Goal: Contribute content

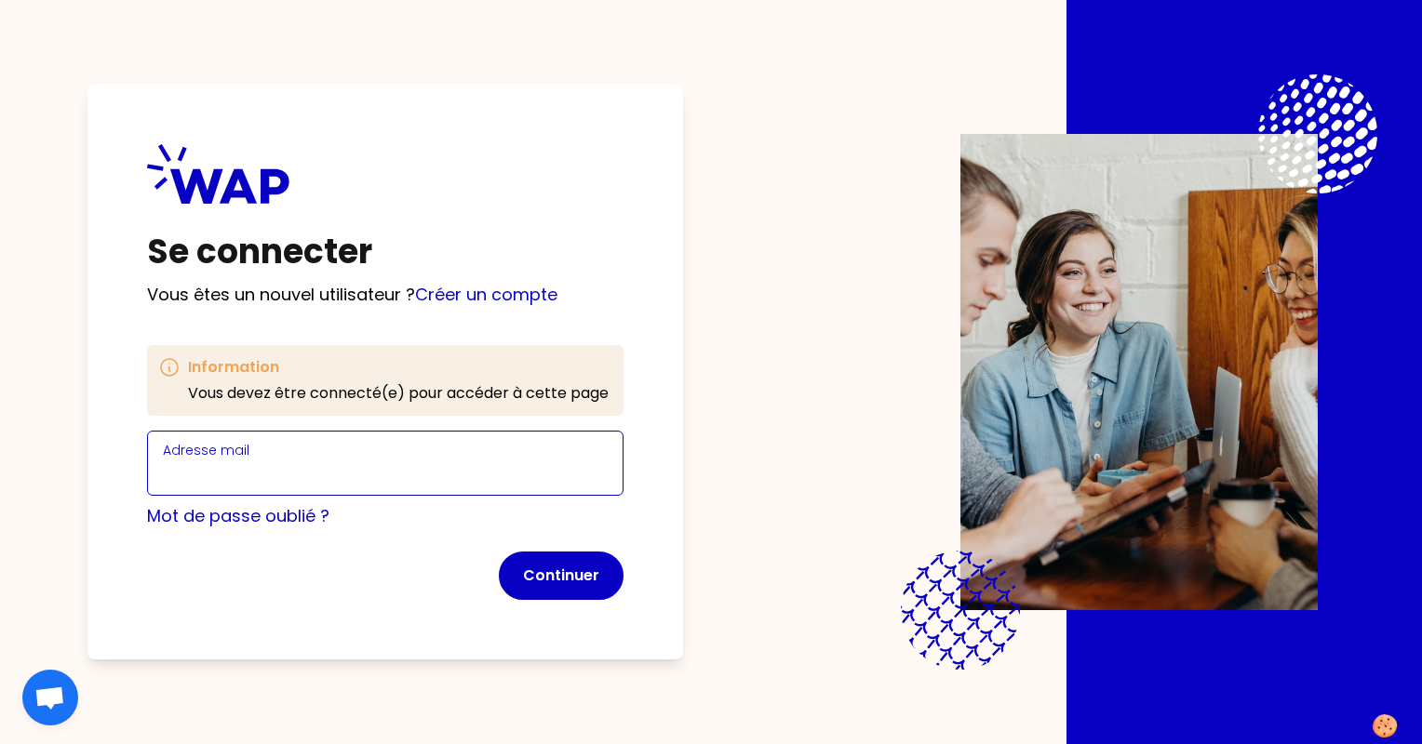
click at [319, 468] on input "Adresse mail" at bounding box center [385, 475] width 445 height 26
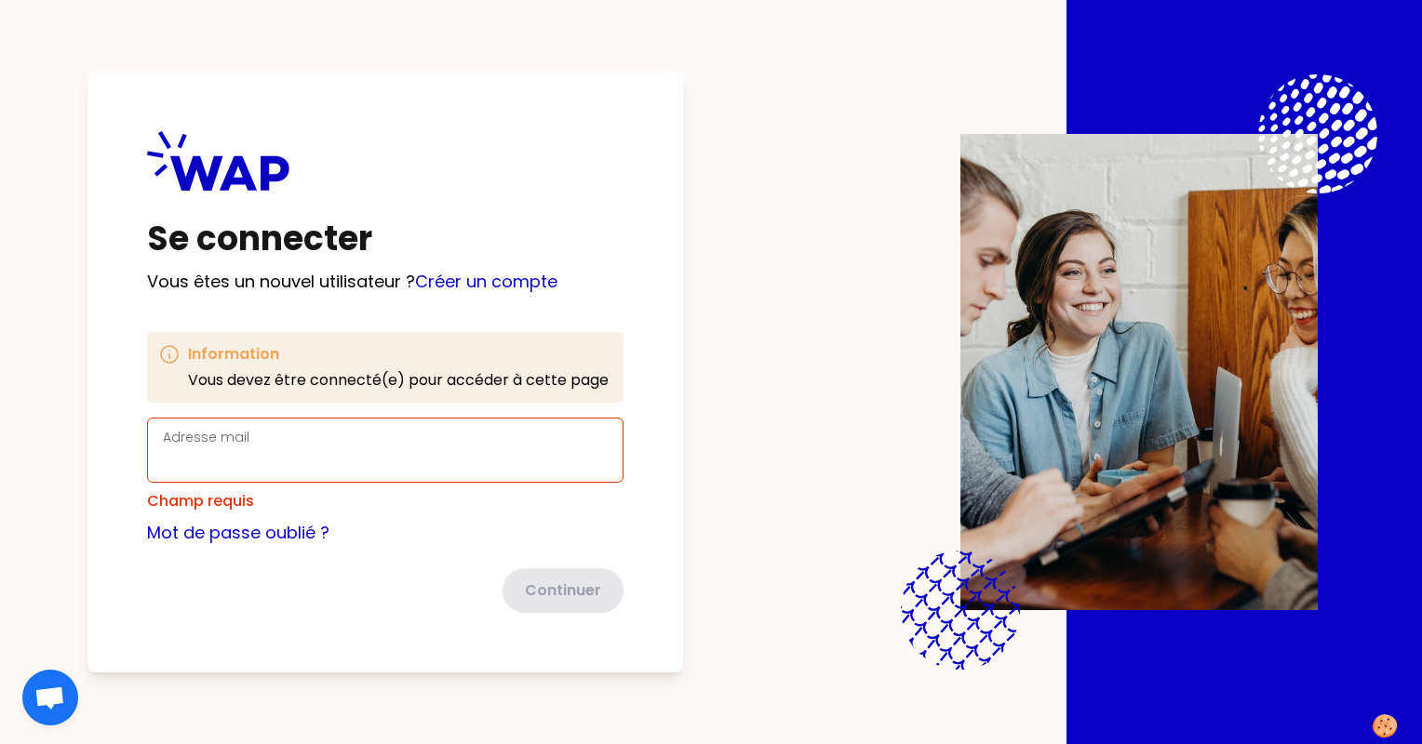
click at [782, 395] on div "Se connecter Vous êtes un nouvel utilisateur ? Créer un compte Information Vous…" at bounding box center [711, 372] width 1303 height 744
click at [335, 462] on input "Adresse mail" at bounding box center [385, 462] width 445 height 26
type input "[EMAIL_ADDRESS][DOMAIN_NAME]"
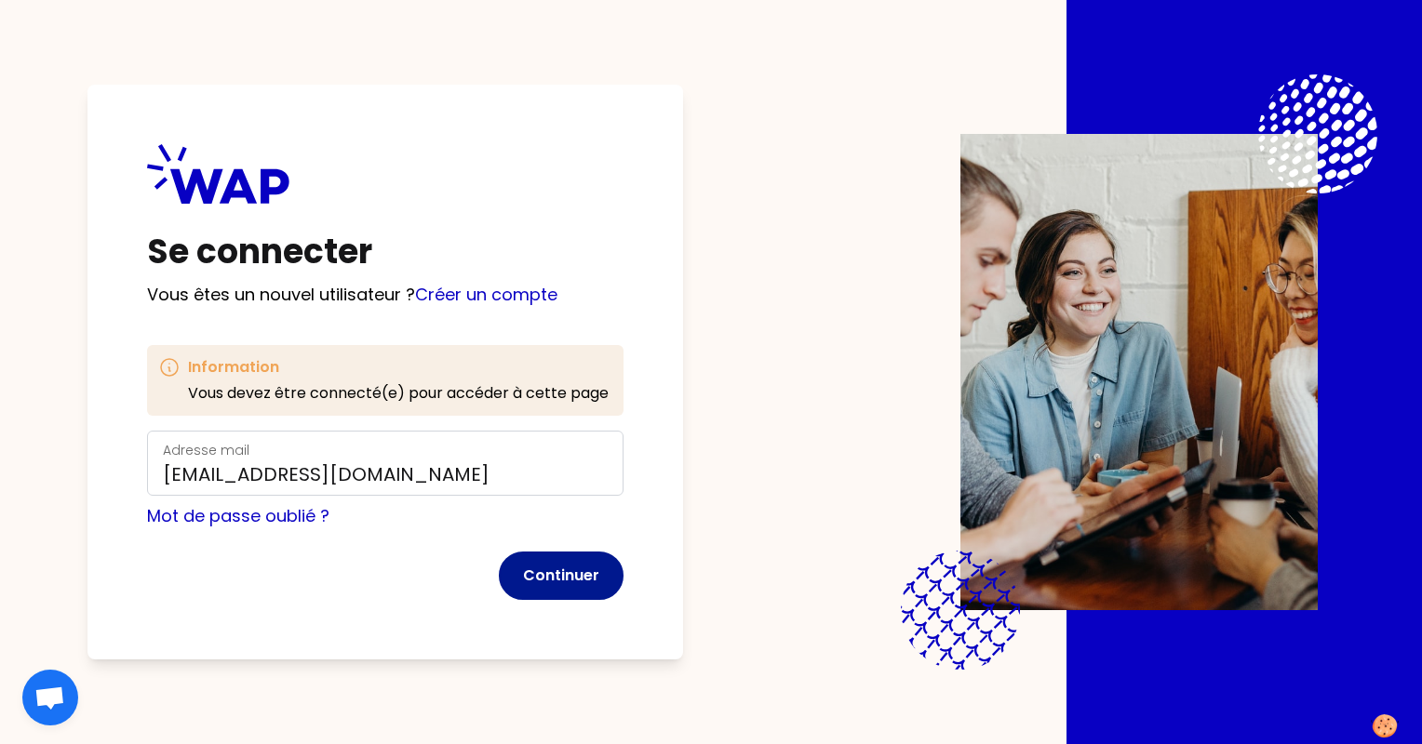
click at [573, 578] on button "Continuer" at bounding box center [561, 576] width 125 height 48
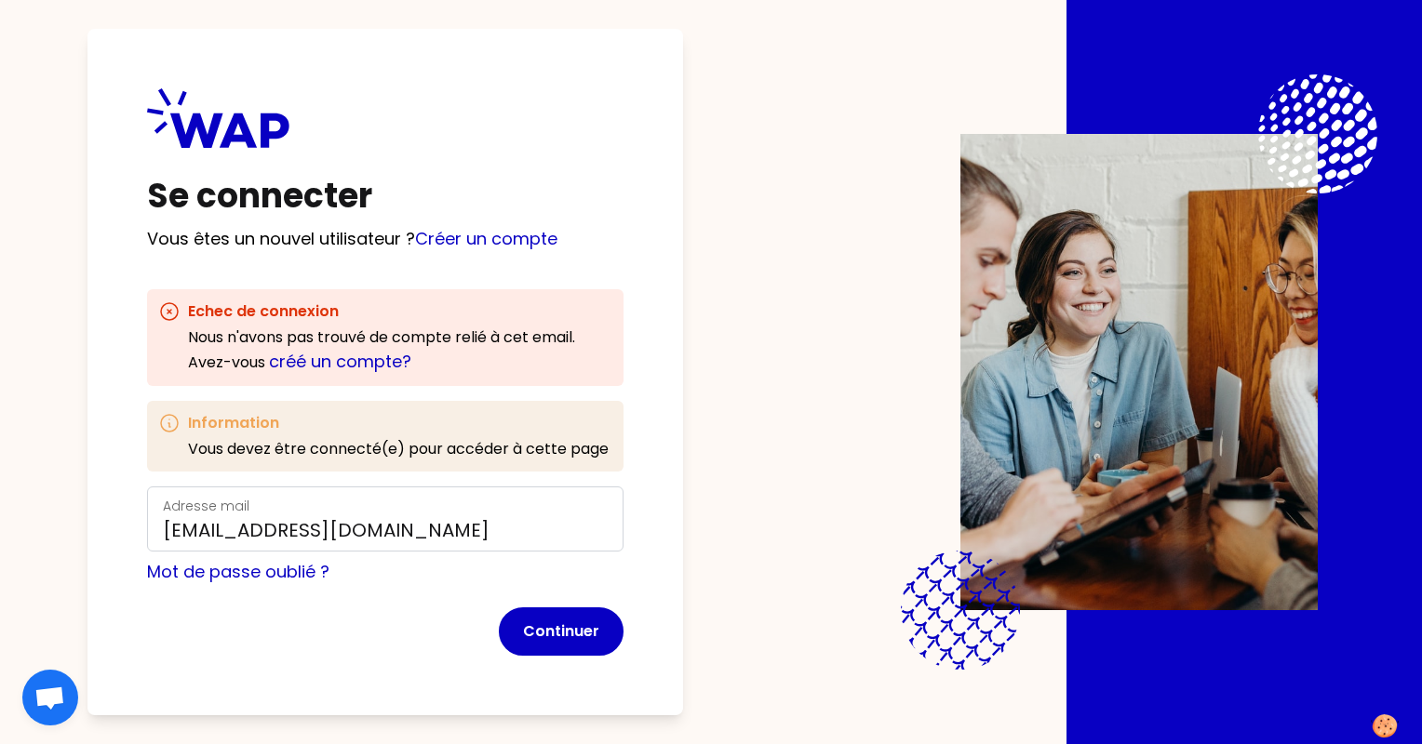
click at [473, 257] on div "Se connecter Vous êtes un nouvel utilisateur ? Créer un compte Echec de connexi…" at bounding box center [385, 372] width 596 height 687
click at [477, 242] on link "Créer un compte" at bounding box center [486, 238] width 142 height 23
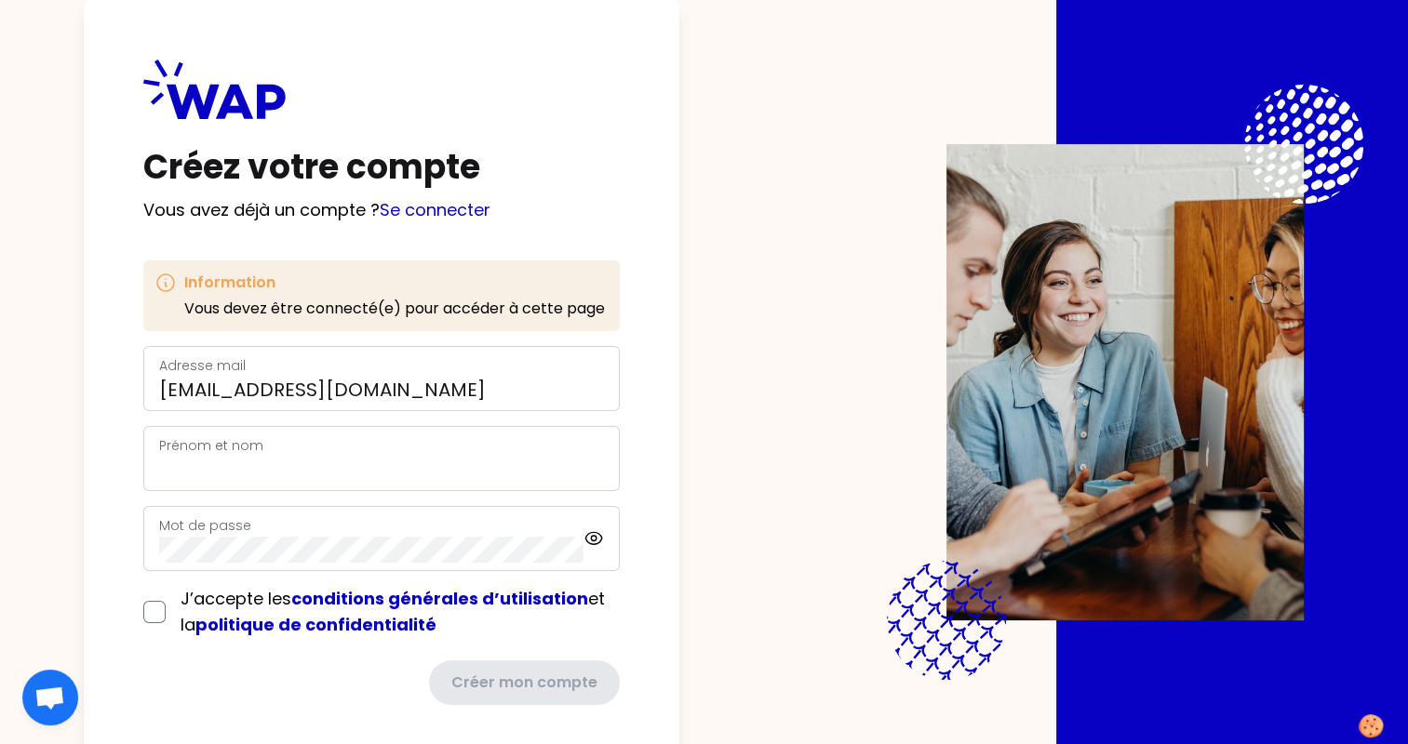
click at [219, 453] on label "Prénom et nom" at bounding box center [211, 445] width 104 height 19
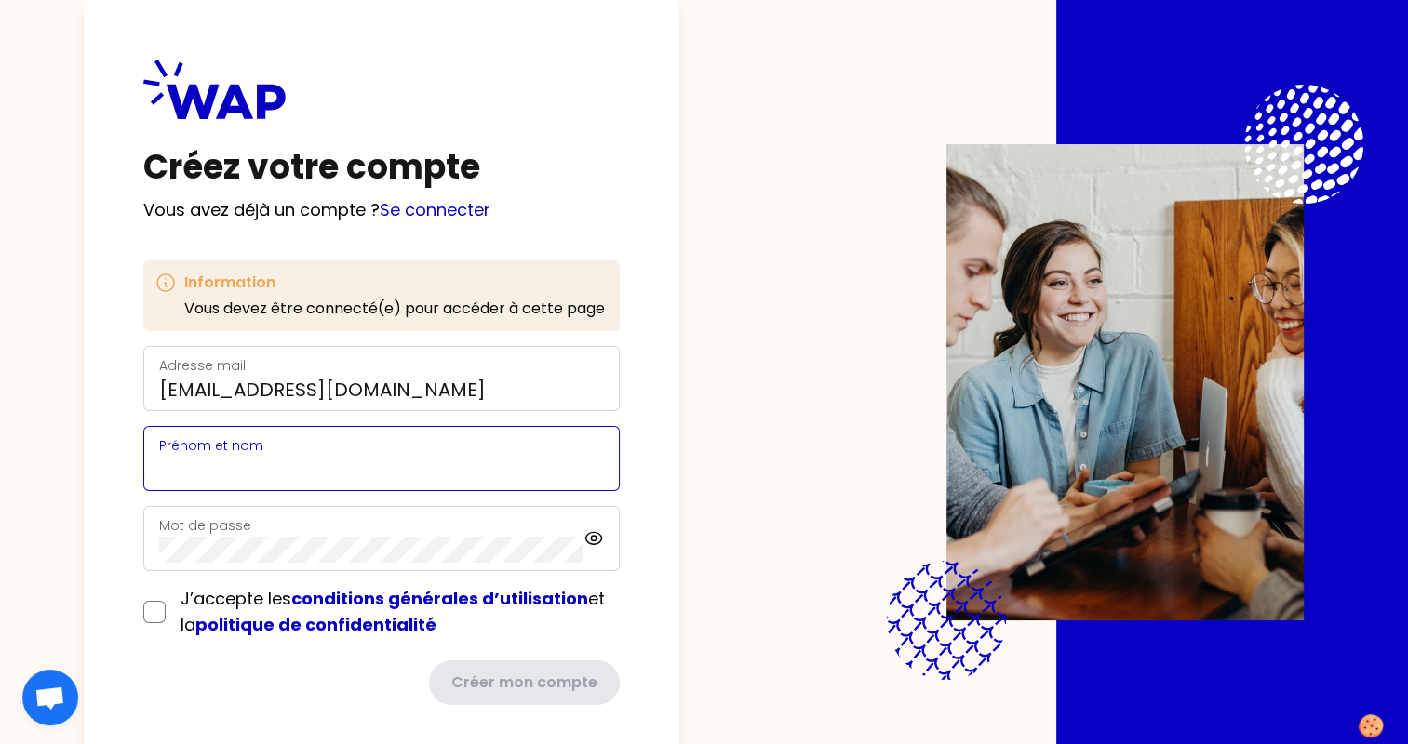
click at [219, 457] on input "Prénom et nom" at bounding box center [381, 470] width 445 height 26
type input "[PERSON_NAME]"
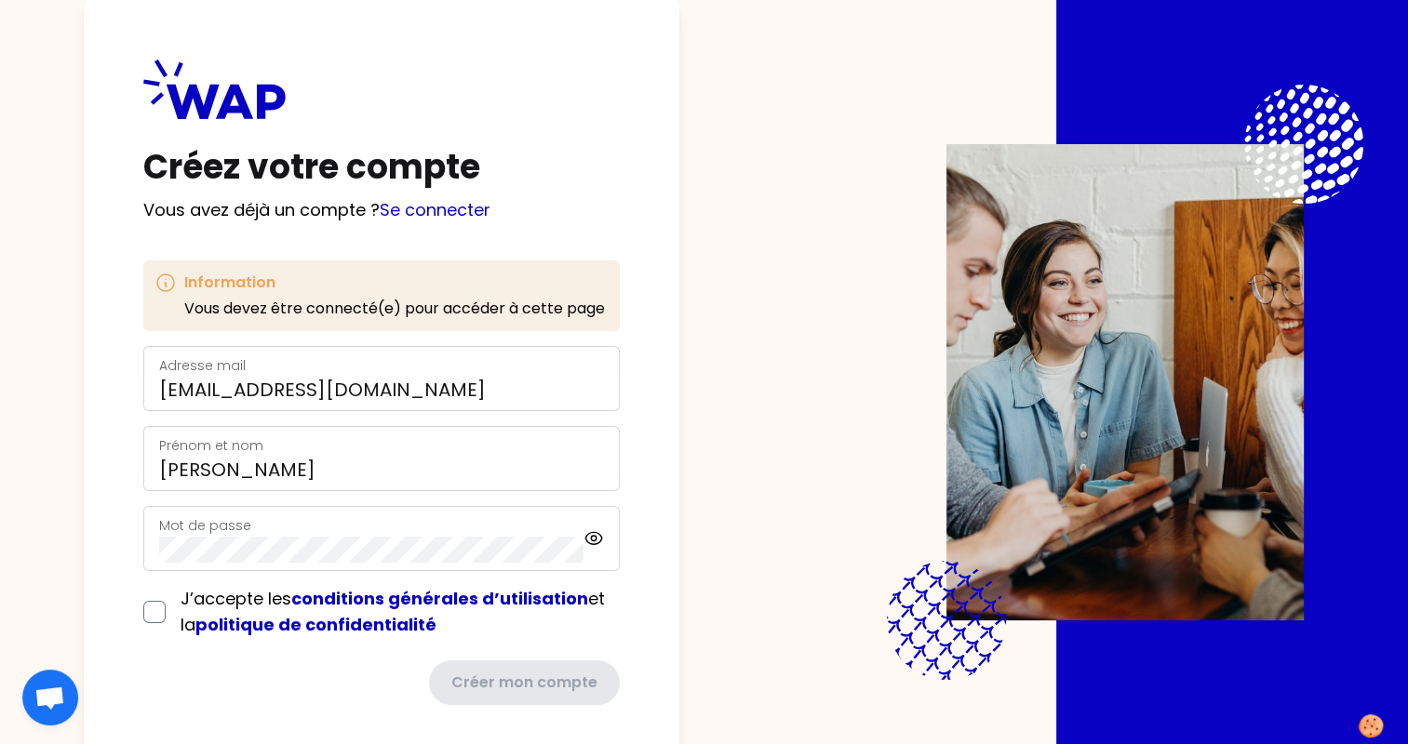
click at [149, 527] on div "Mot de passe" at bounding box center [381, 538] width 476 height 65
click at [166, 525] on label "Mot de passe" at bounding box center [205, 525] width 92 height 19
click at [148, 617] on div "J’accepte les conditions générales d’utilisation et la politique de confidentia…" at bounding box center [381, 612] width 476 height 52
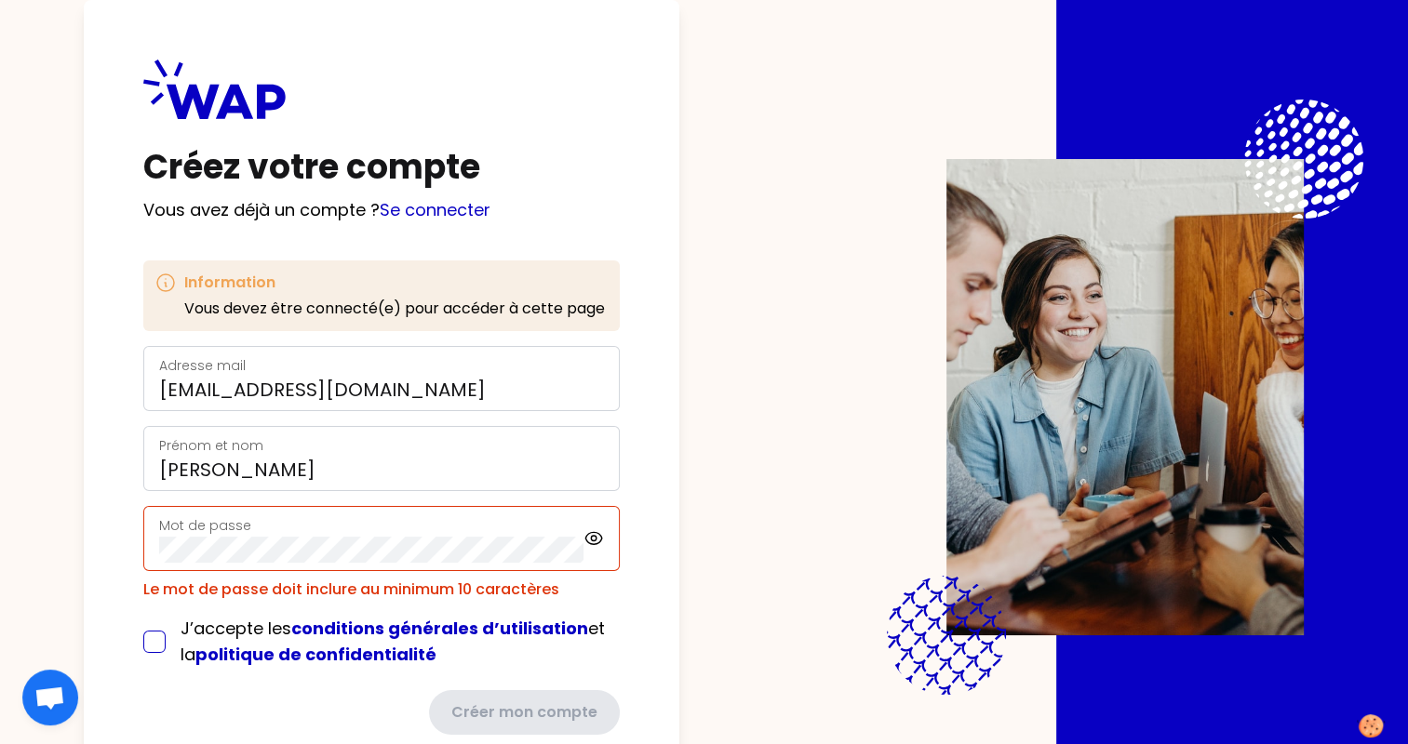
click at [149, 634] on input "checkbox" at bounding box center [154, 642] width 22 height 22
checkbox input "true"
click at [74, 546] on div "Créez votre compte Vous avez déjà un compte ? Se connecter Information Vous dev…" at bounding box center [704, 372] width 1289 height 744
click at [599, 541] on icon at bounding box center [593, 539] width 21 height 22
click at [395, 565] on div "Mot de passe" at bounding box center [381, 538] width 476 height 65
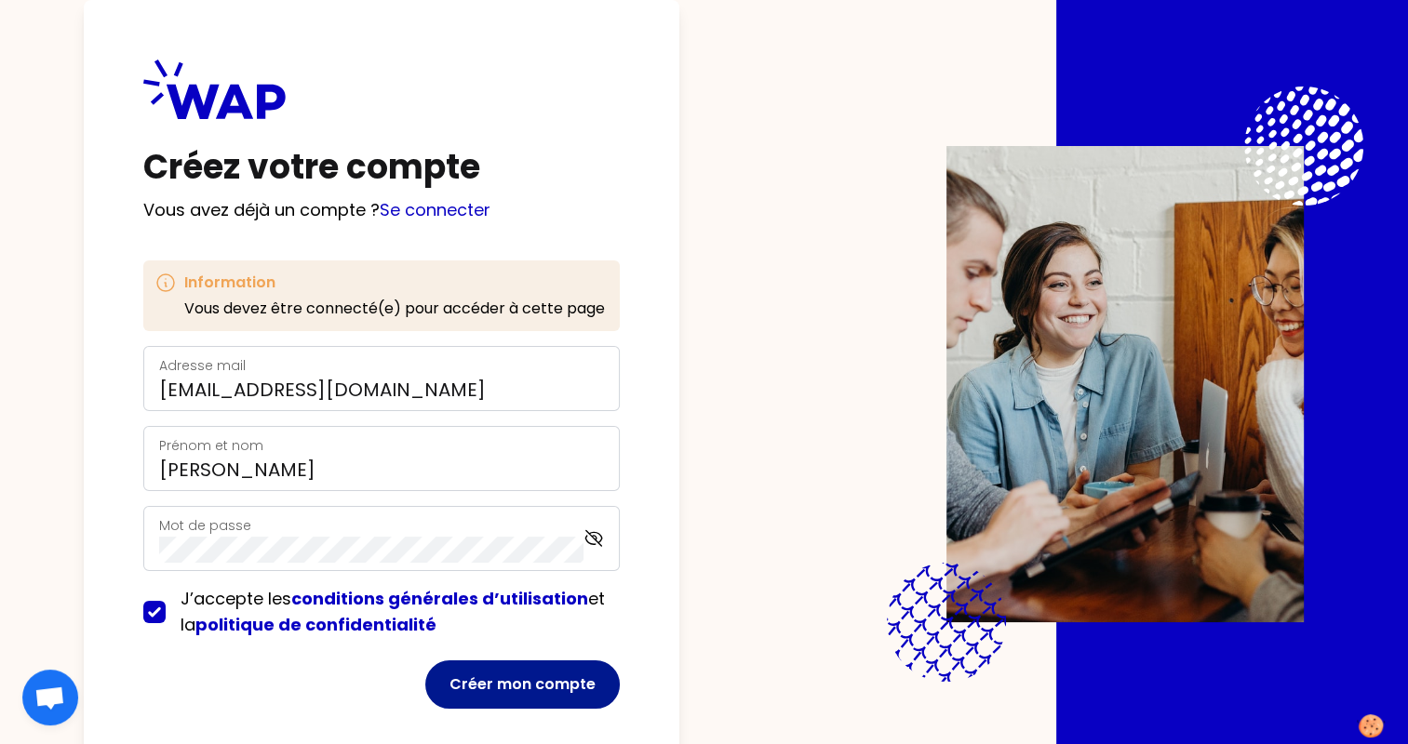
click at [490, 670] on button "Créer mon compte" at bounding box center [522, 685] width 194 height 48
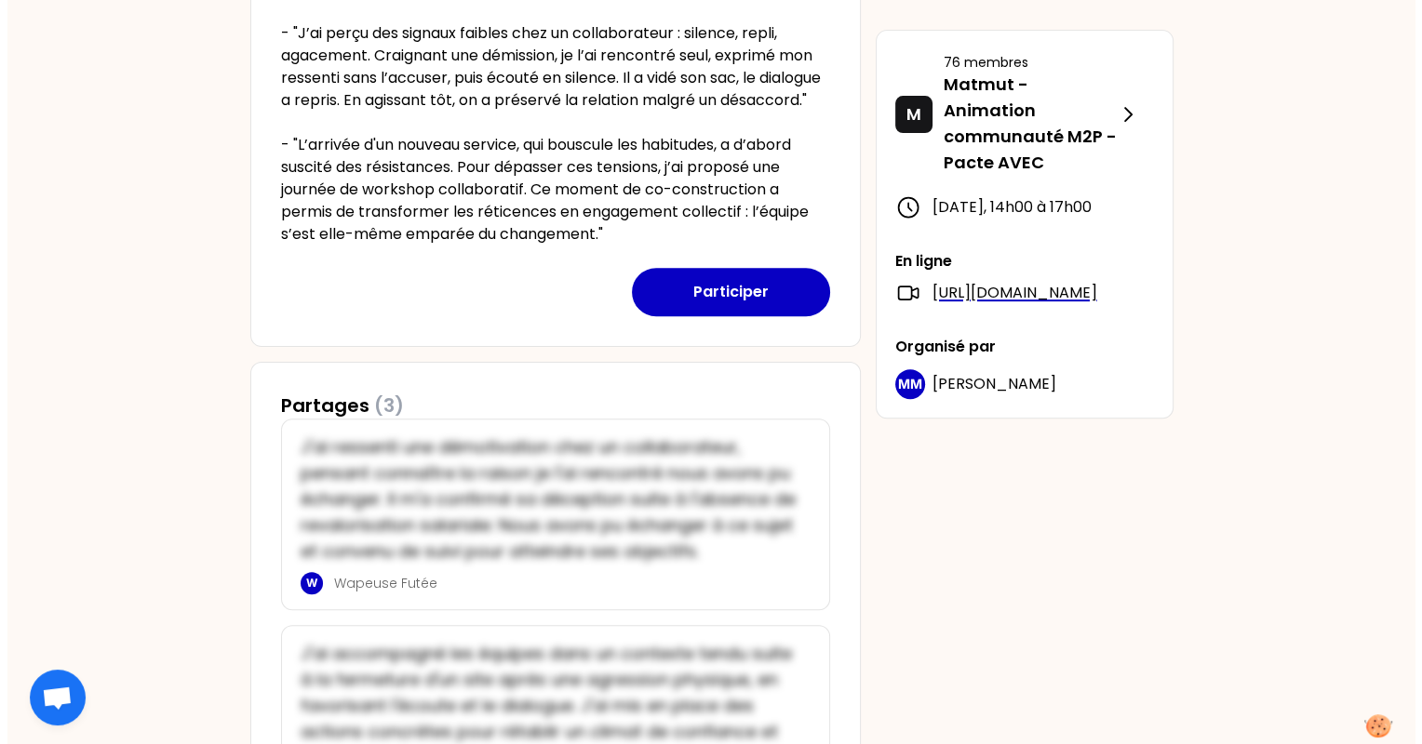
scroll to position [558, 0]
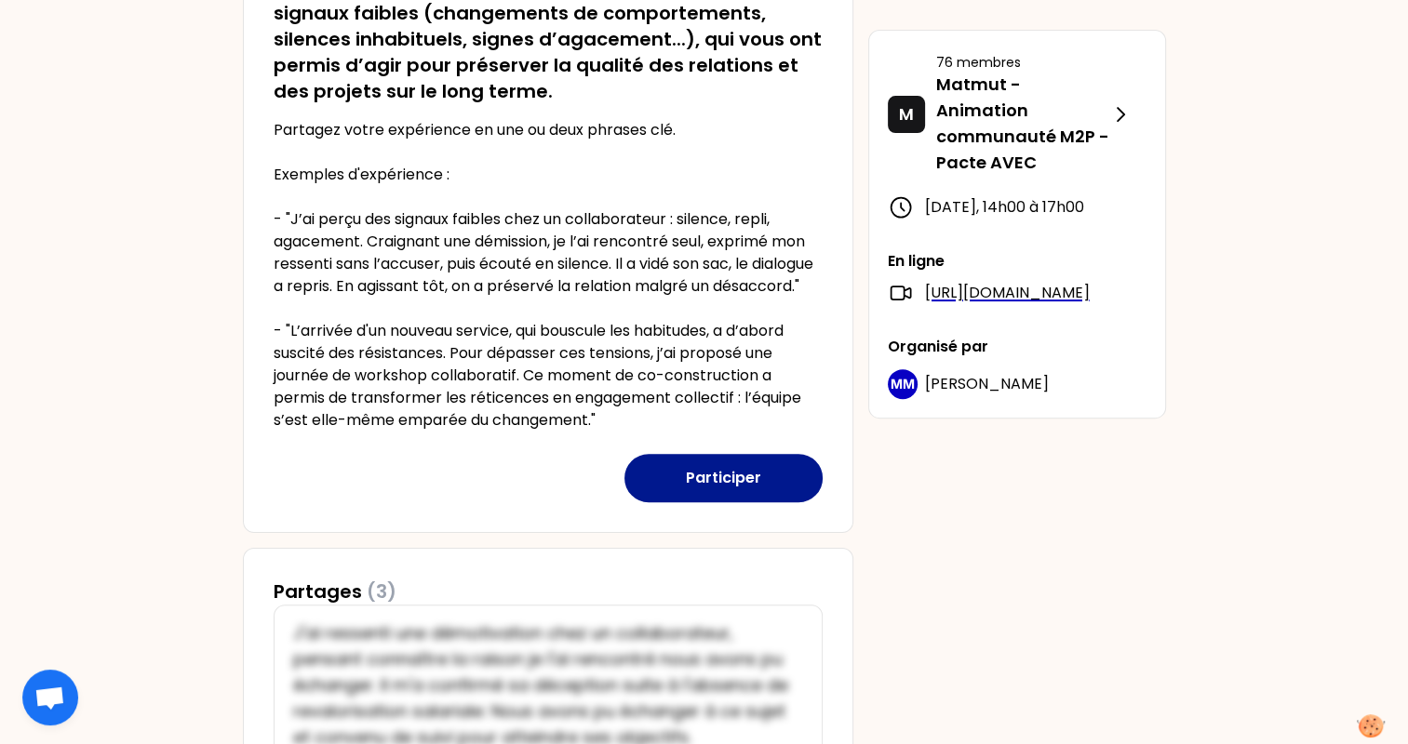
click at [717, 486] on button "Participer" at bounding box center [723, 478] width 198 height 48
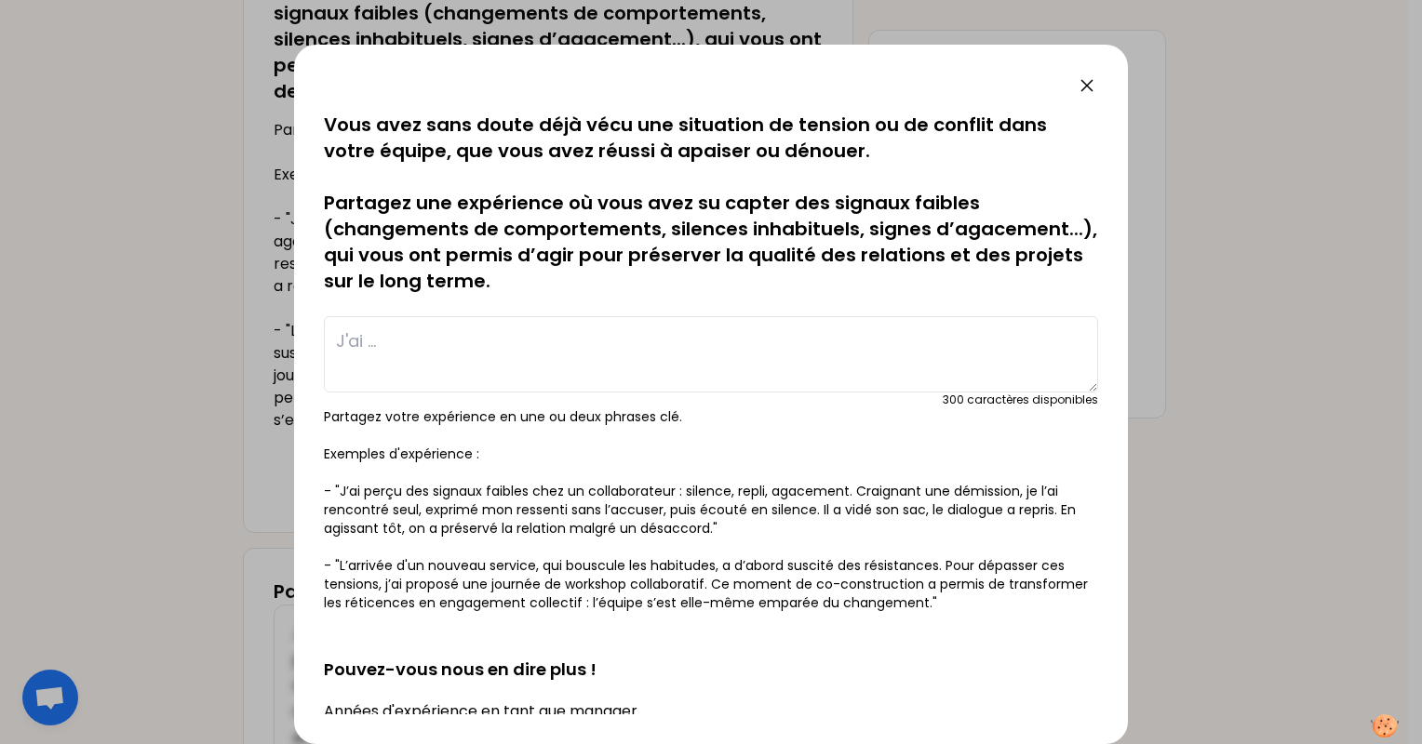
click at [376, 337] on textarea at bounding box center [711, 354] width 774 height 76
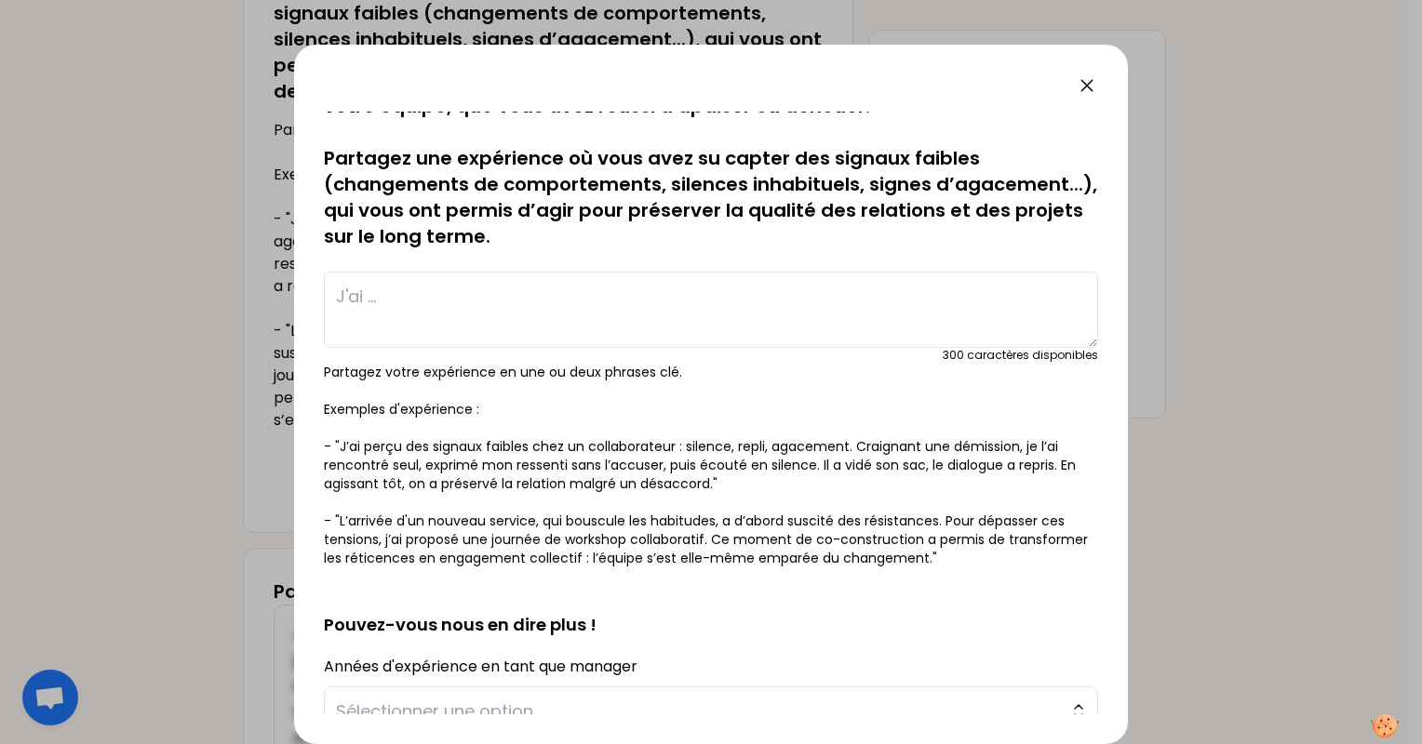
scroll to position [0, 0]
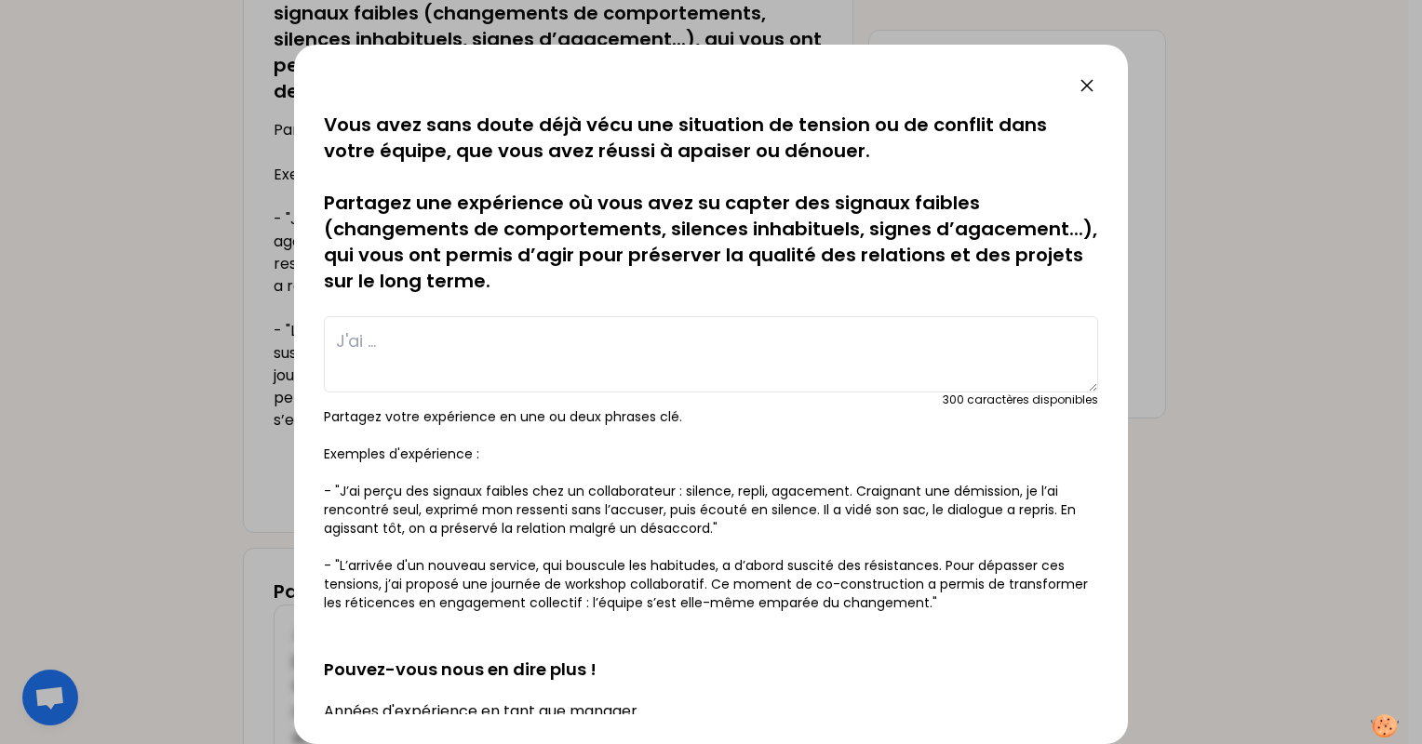
click at [457, 336] on textarea at bounding box center [711, 354] width 774 height 76
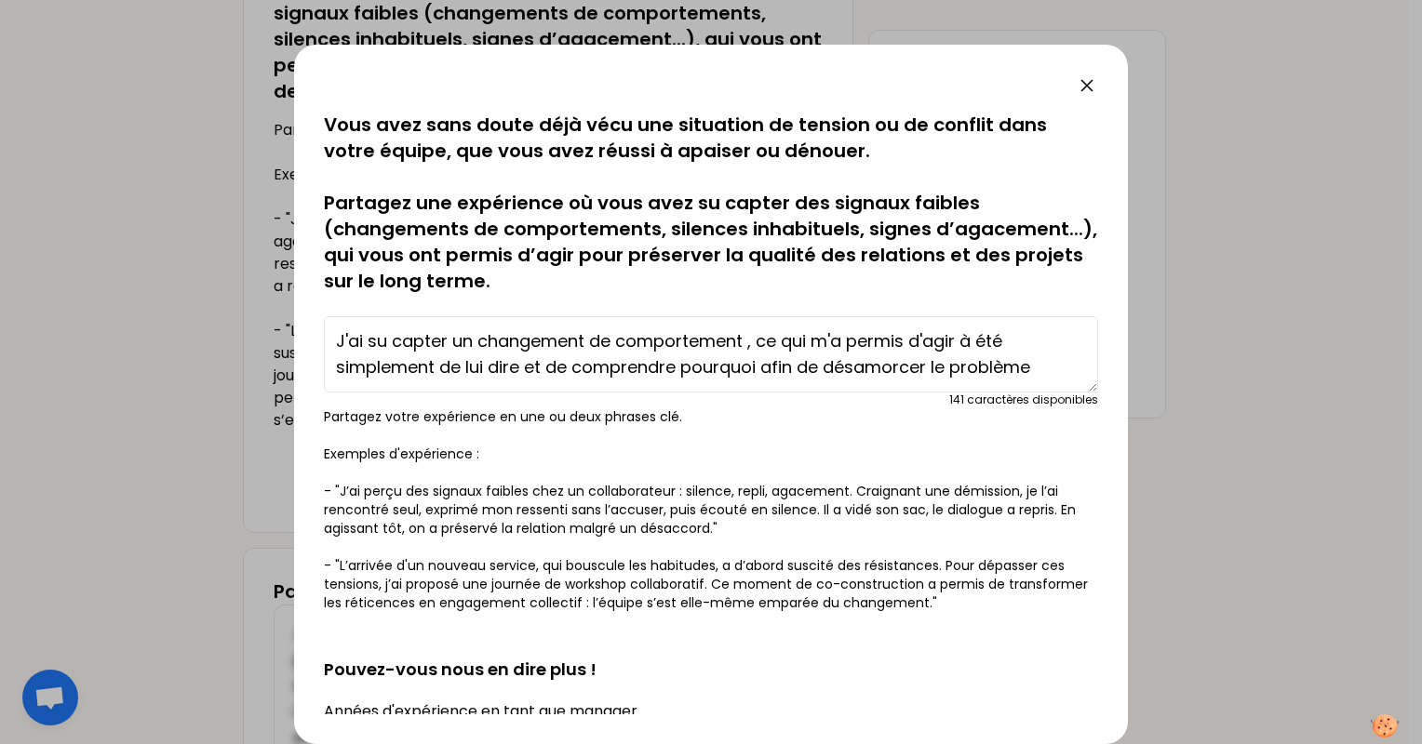
drag, startPoint x: 1037, startPoint y: 369, endPoint x: 339, endPoint y: 313, distance: 700.3
click at [339, 313] on div "J'ai su capter un changement de comportement , ce qui m'a permis d'agir à été s…" at bounding box center [711, 358] width 774 height 99
click at [435, 319] on textarea "J'ai su capter un changement de comportement , ce qui m'a permis d'agir à été s…" at bounding box center [711, 354] width 774 height 76
click at [361, 348] on textarea "J'ai su capter un changement de comportement , ce qui m'a permis d'agir à été s…" at bounding box center [711, 354] width 774 height 76
drag, startPoint x: 339, startPoint y: 337, endPoint x: 1128, endPoint y: 362, distance: 789.6
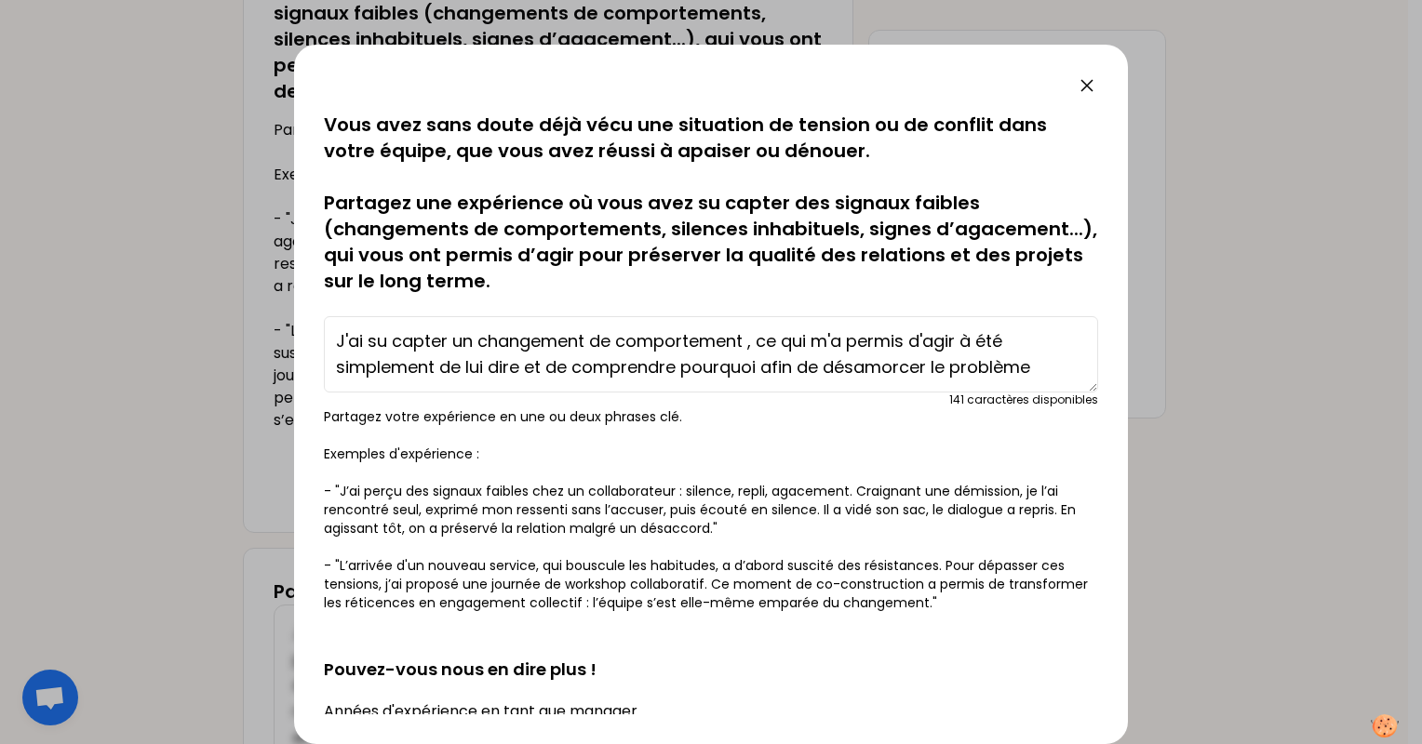
click at [1128, 362] on div "sauvegardé Vous avez sans doute déjà vécu une situation de tension ou de confli…" at bounding box center [711, 372] width 1422 height 744
paste textarea "’ai remarqué un changement de comportement et le fait de l’exprimer directement…"
click at [339, 341] on textarea "’ai remarqué un changement de comportement et le fait de l’exprimer directement…" at bounding box center [711, 354] width 774 height 76
click at [977, 372] on textarea "[PERSON_NAME] remarqué un changement de comportement et le fait de l’exprimer d…" at bounding box center [711, 354] width 774 height 76
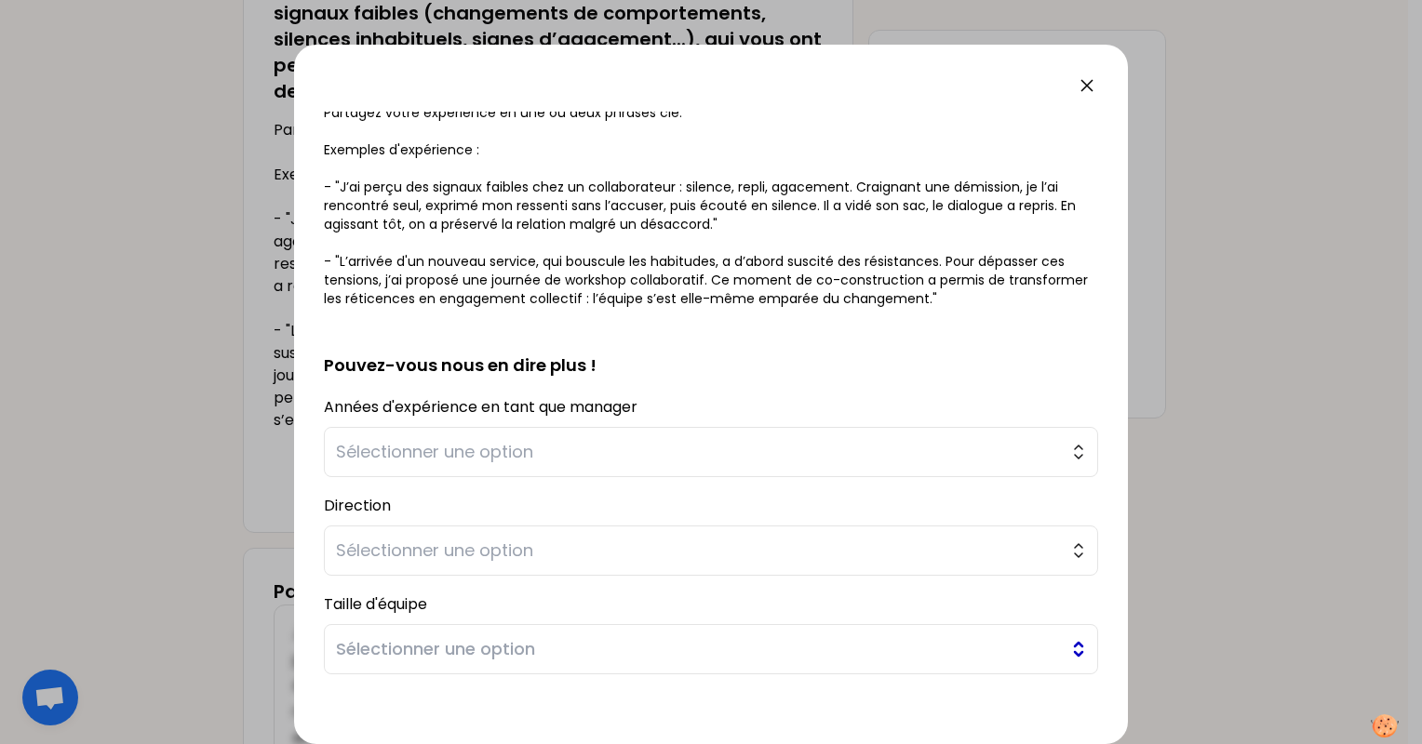
scroll to position [384, 0]
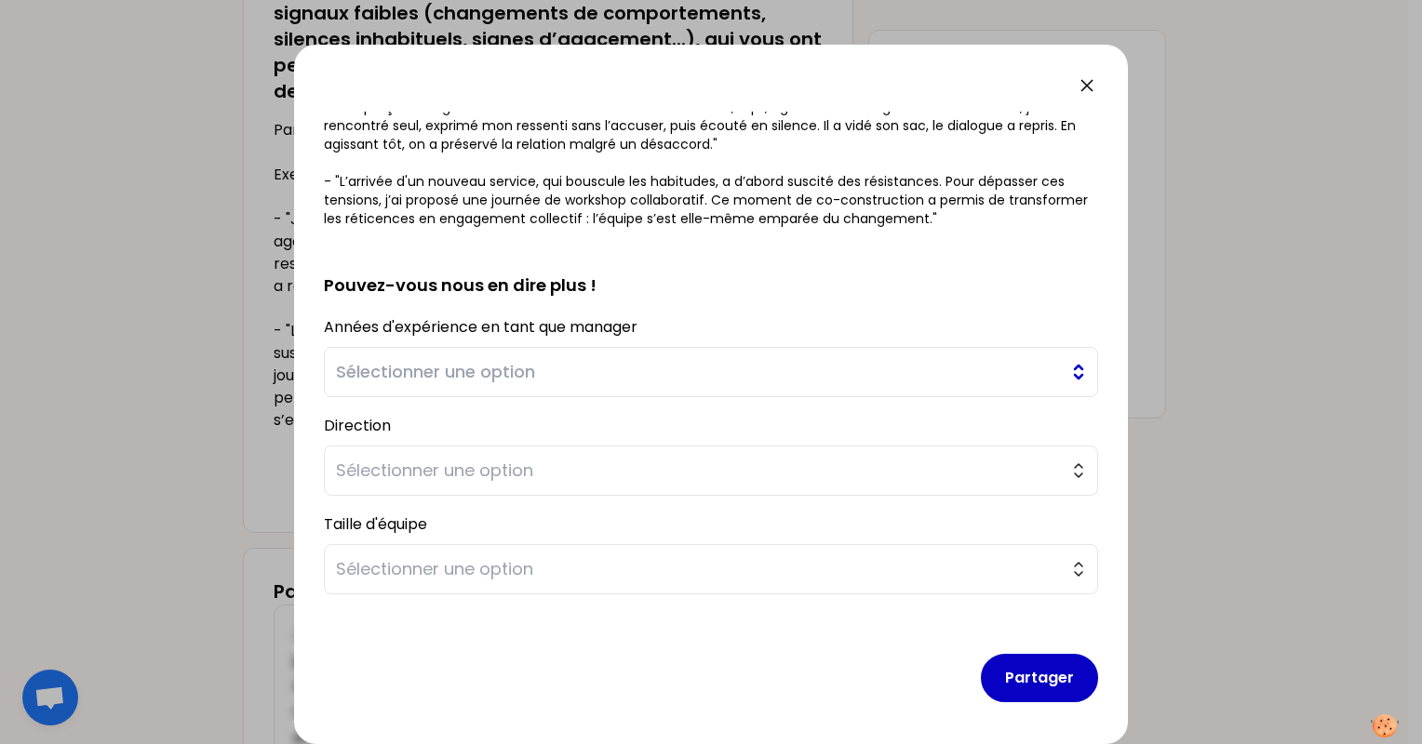
type textarea "[PERSON_NAME] remarqué un changement de comportement et le fait de l’exprimer d…"
click at [572, 361] on span "Sélectionner une option" at bounding box center [698, 372] width 724 height 26
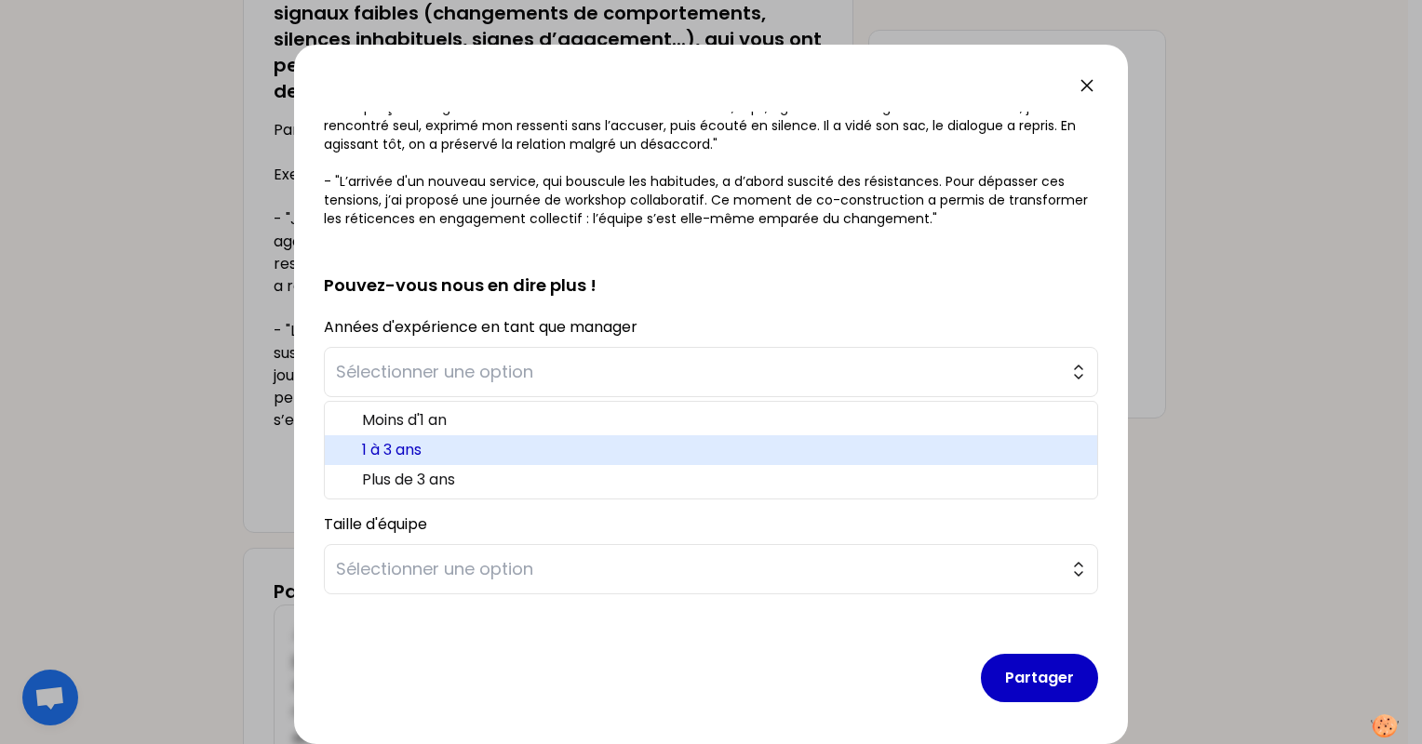
click at [435, 436] on li "1 à 3 ans" at bounding box center [711, 451] width 772 height 30
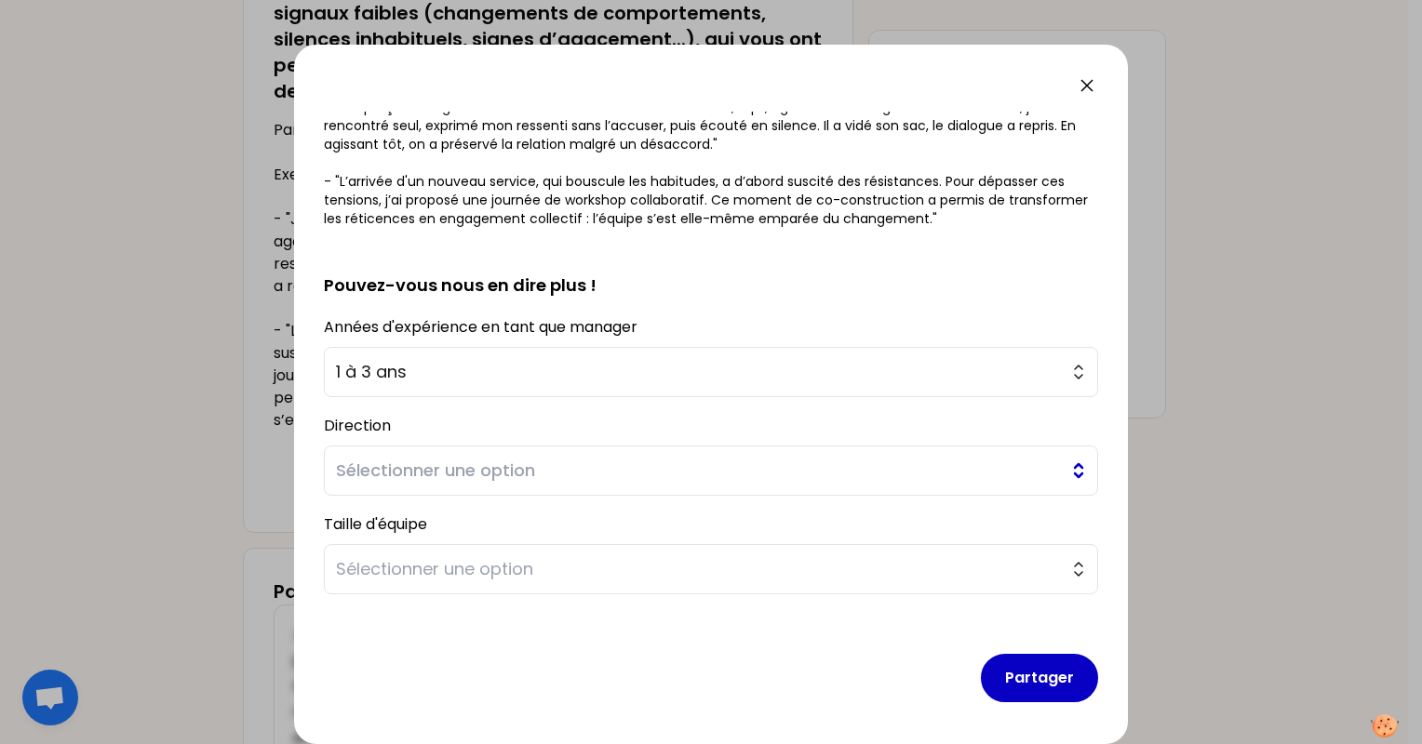
click at [510, 469] on span "Sélectionner une option" at bounding box center [698, 471] width 724 height 26
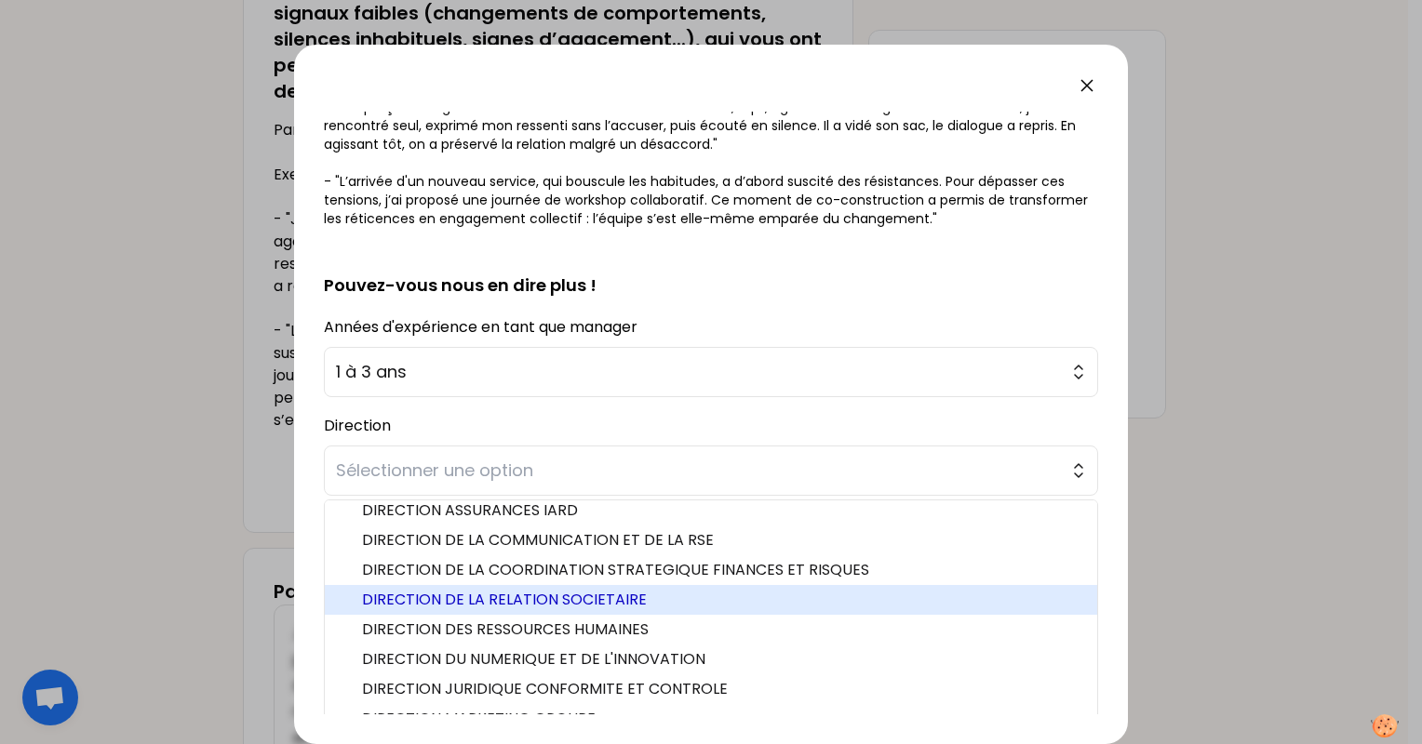
scroll to position [436, 0]
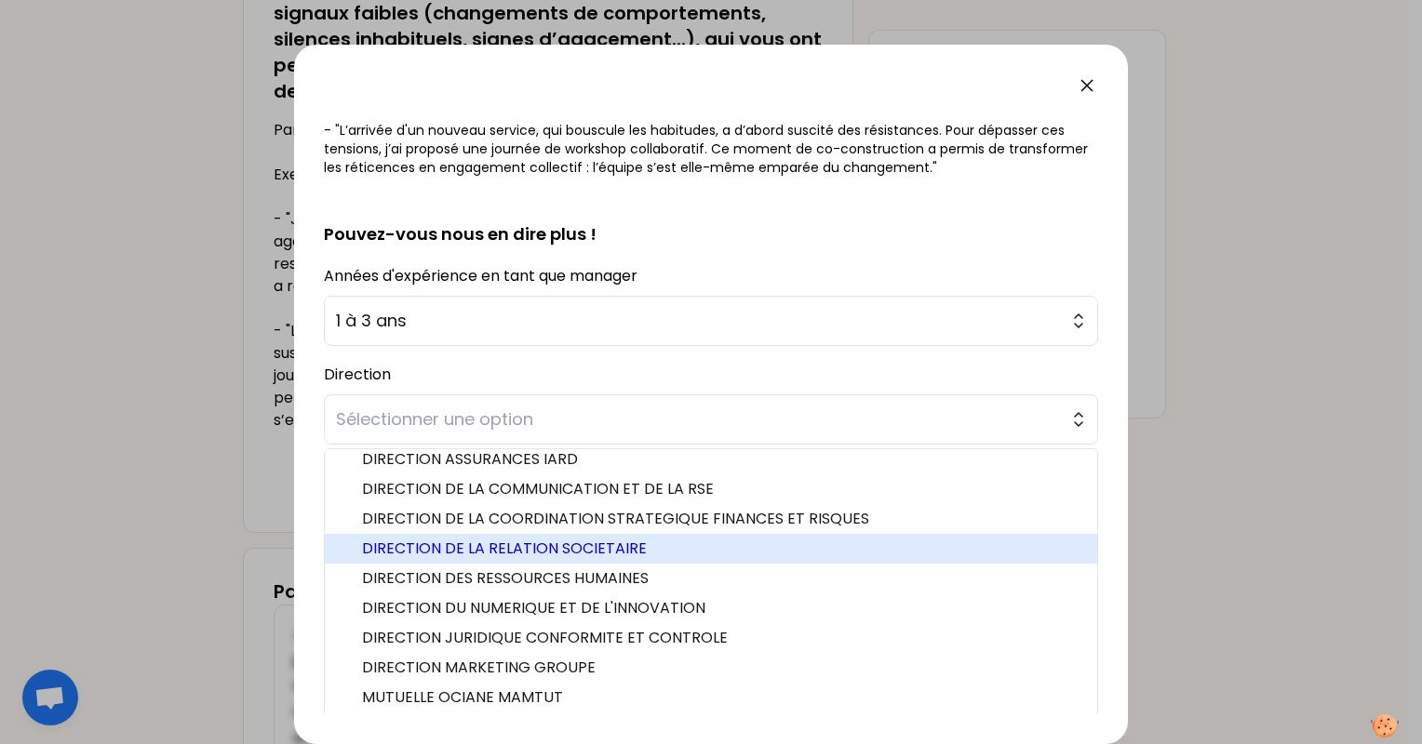
click at [532, 547] on span "DIRECTION DE LA RELATION SOCIETAIRE" at bounding box center [722, 549] width 720 height 22
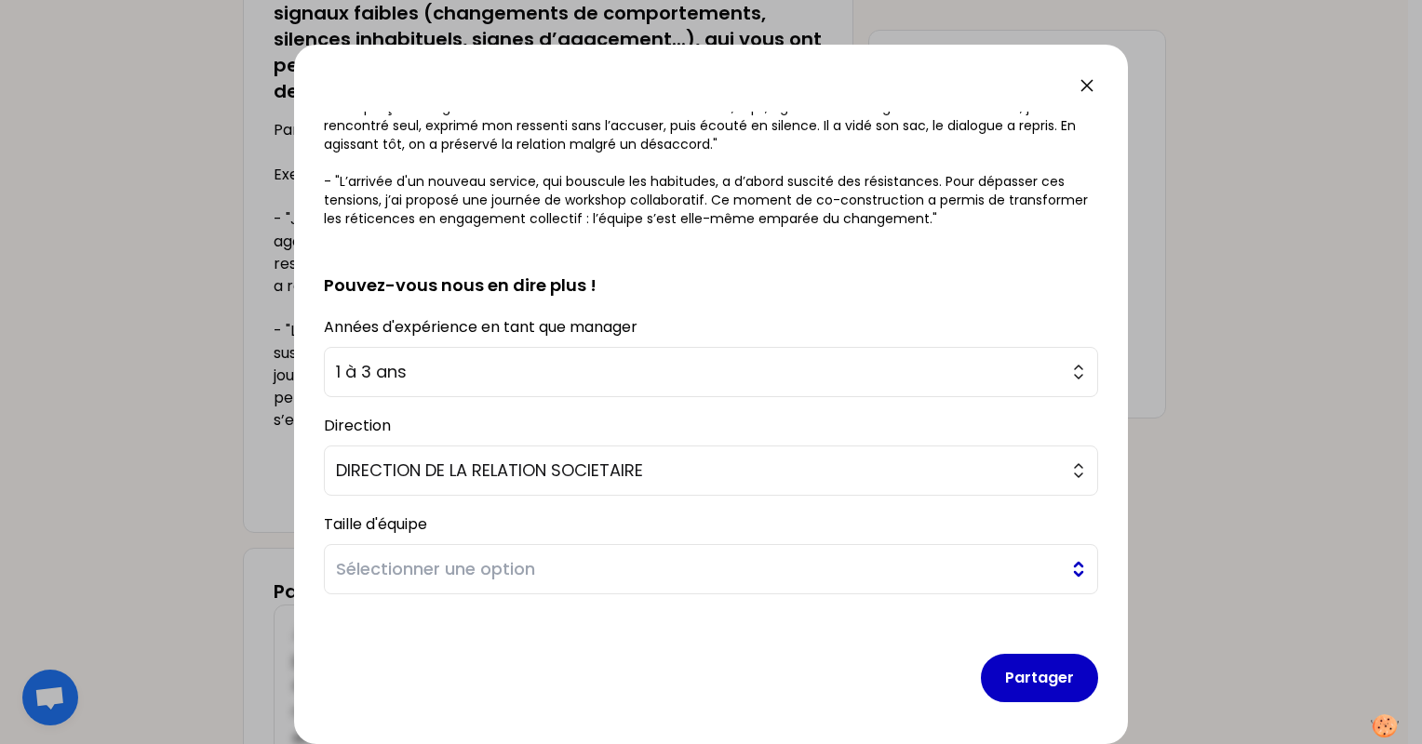
click at [506, 577] on span "Sélectionner une option" at bounding box center [698, 570] width 724 height 26
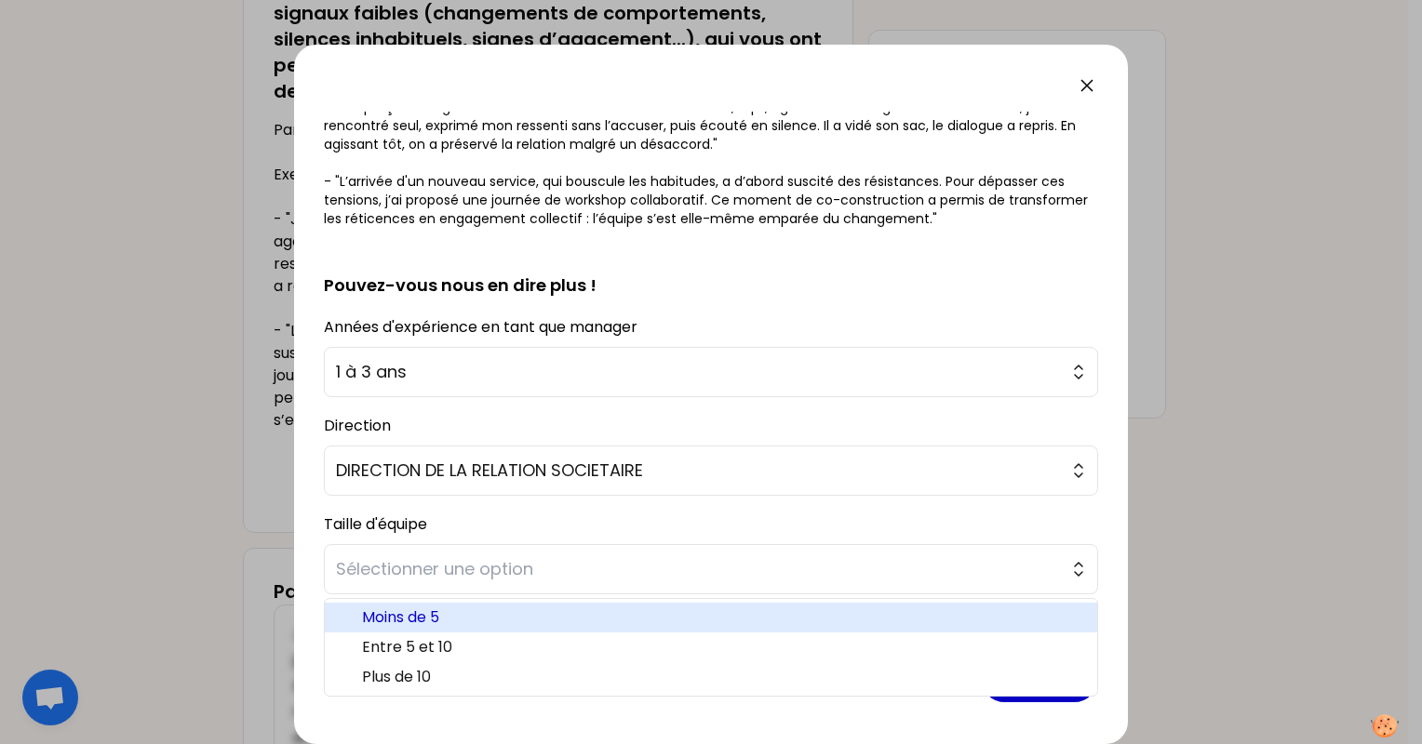
click at [456, 617] on span "Moins de 5" at bounding box center [722, 618] width 720 height 22
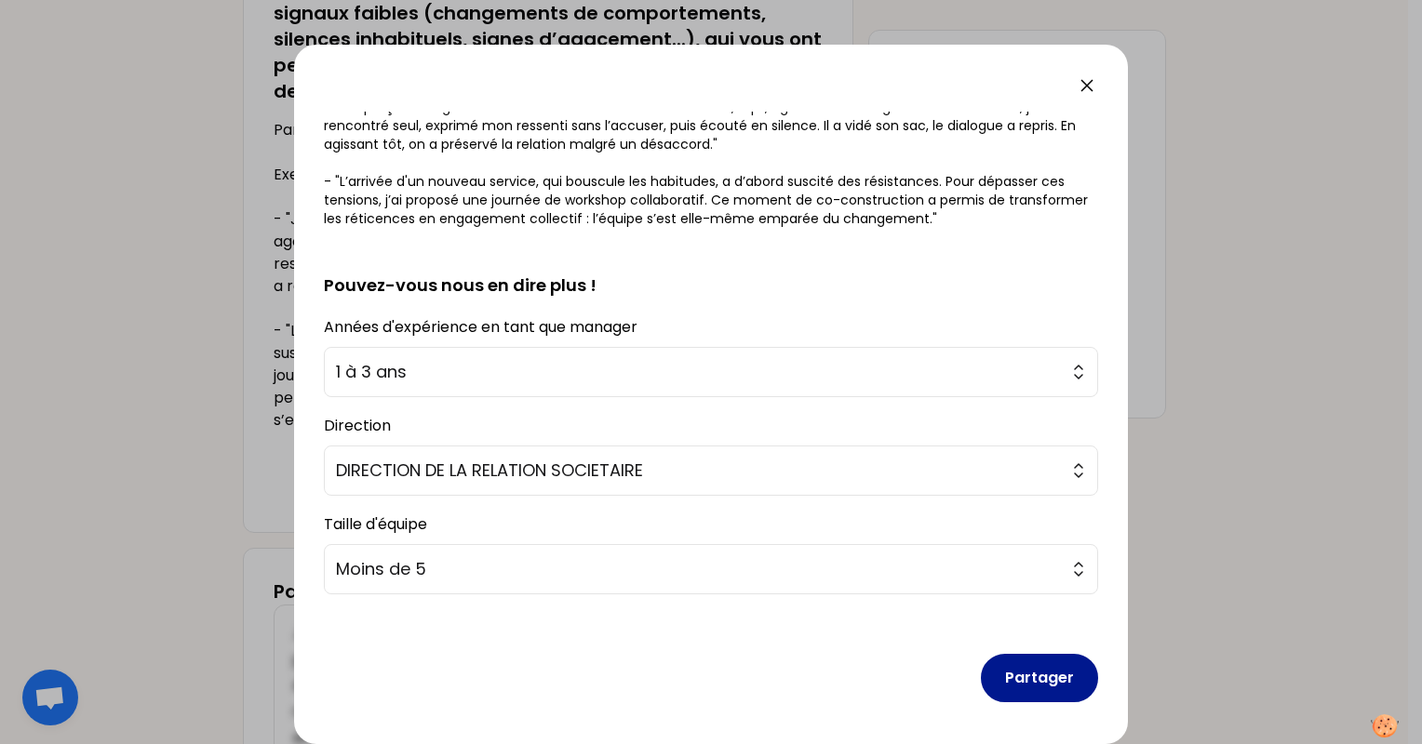
click at [1047, 680] on button "Partager" at bounding box center [1039, 678] width 117 height 48
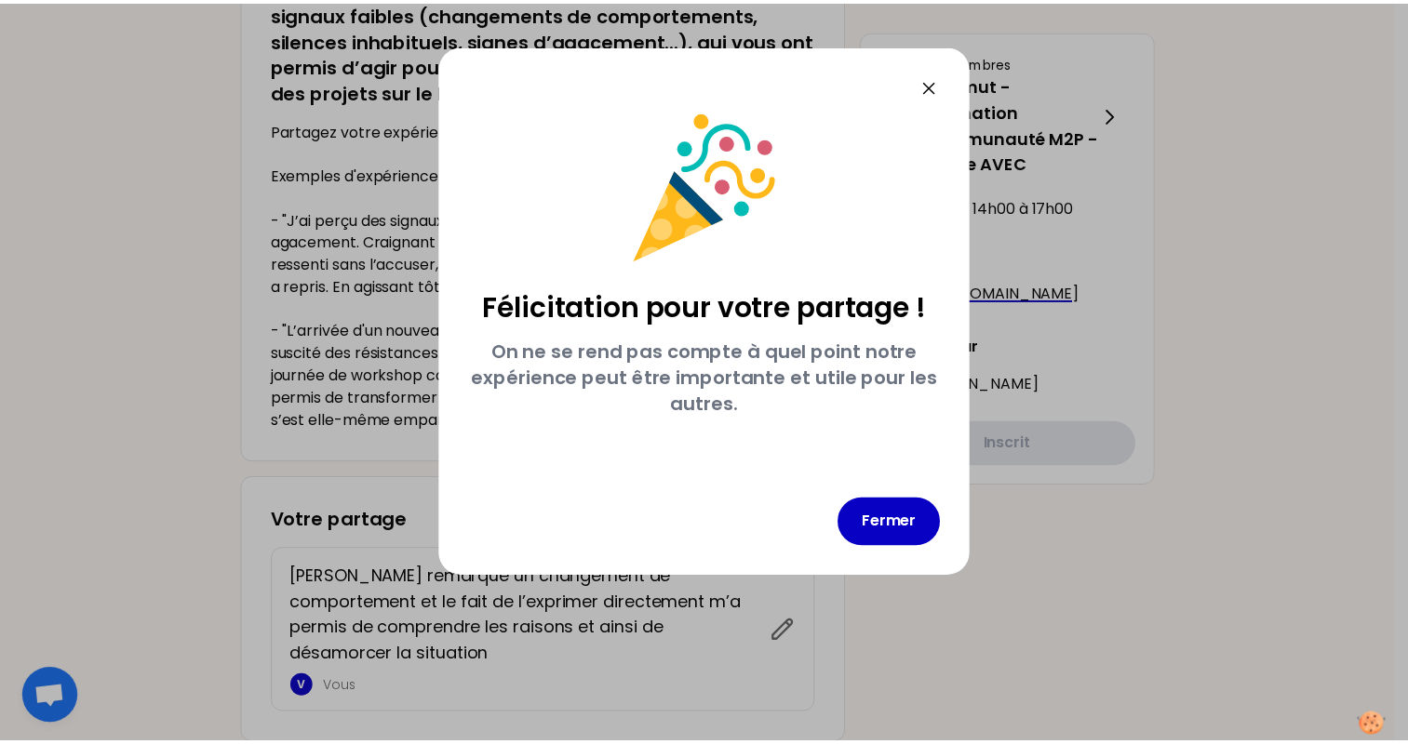
scroll to position [0, 0]
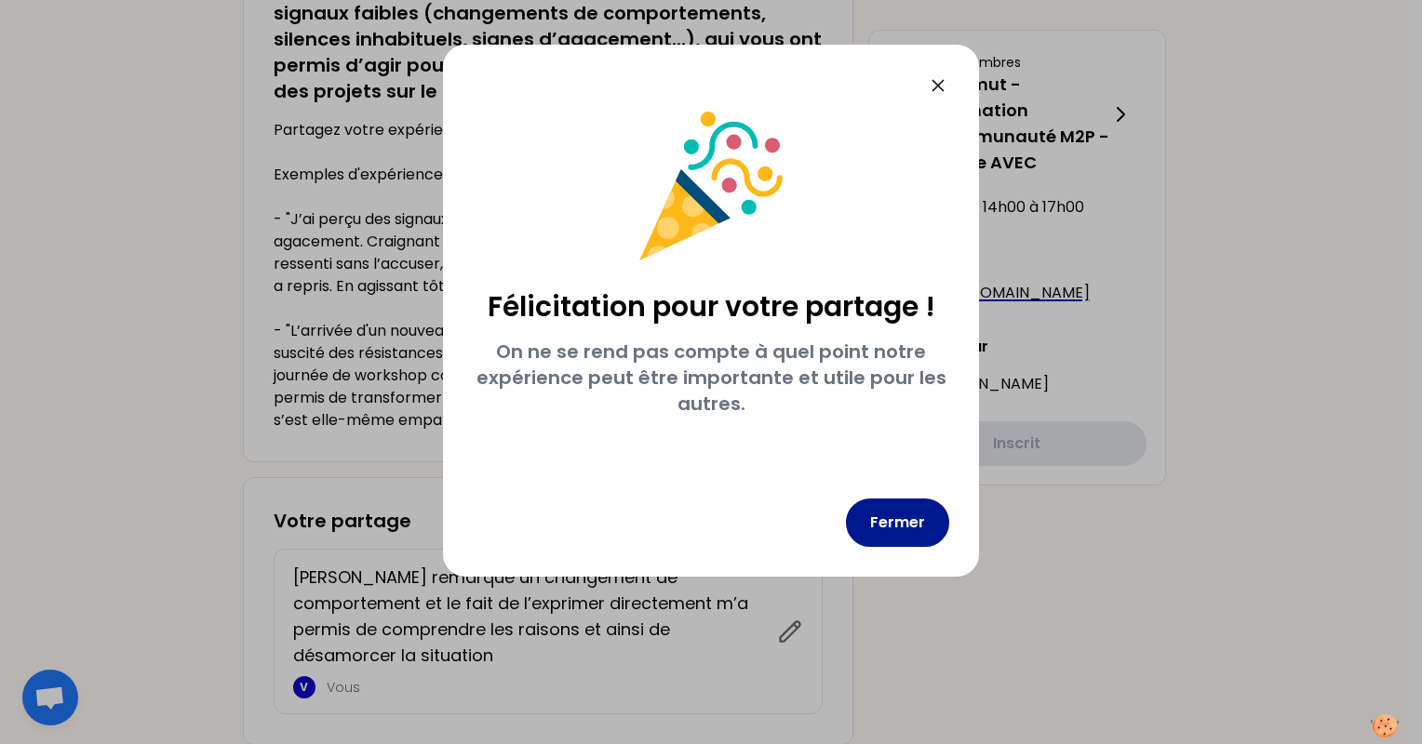
click at [912, 508] on button "Fermer" at bounding box center [897, 523] width 103 height 48
